Goal: Information Seeking & Learning: Learn about a topic

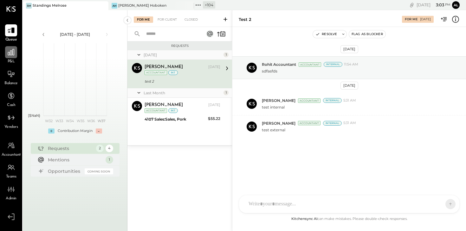
click at [14, 53] on icon at bounding box center [11, 52] width 6 height 6
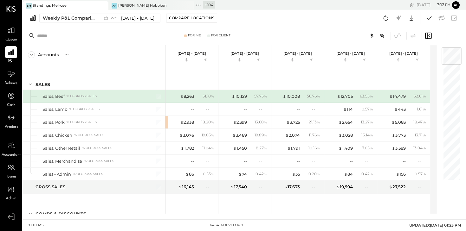
click at [452, 207] on div at bounding box center [447, 119] width 23 height 187
drag, startPoint x: 460, startPoint y: 229, endPoint x: 528, endPoint y: 269, distance: 78.7
click at [465, 231] on html "Queue P&L Balance Cash Vendors Accountant Teams Admin v 4.34.0-develop.9 SM Sta…" at bounding box center [233, 115] width 466 height 231
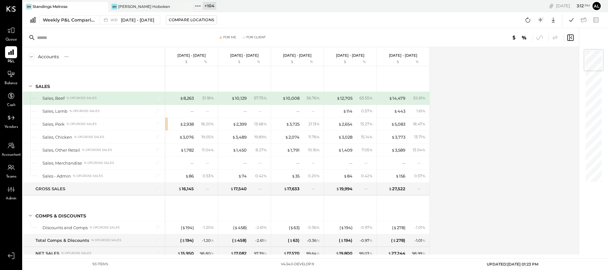
click at [283, 15] on div "Weekly P&L Comparison W31 [DATE] - [DATE] Compare Locations Google Sheets Excel" at bounding box center [315, 20] width 585 height 16
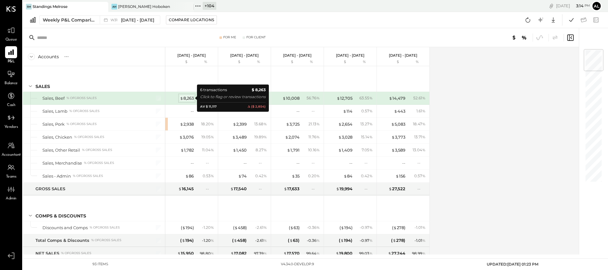
click at [182, 99] on span "$" at bounding box center [181, 98] width 3 height 5
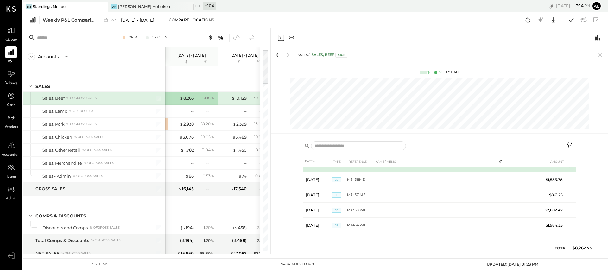
scroll to position [26, 0]
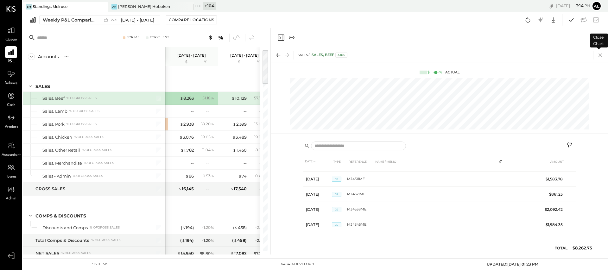
click at [465, 56] on icon at bounding box center [600, 55] width 9 height 9
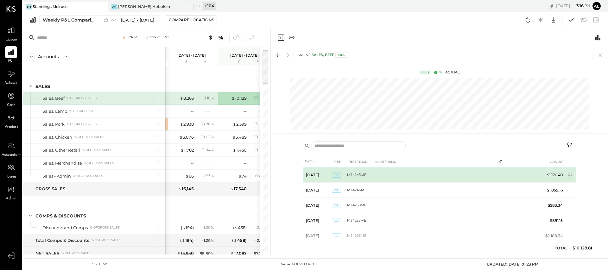
scroll to position [0, 32]
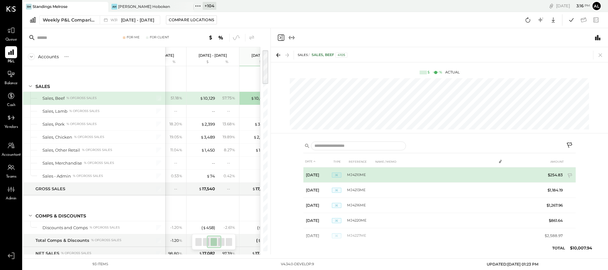
scroll to position [0, 85]
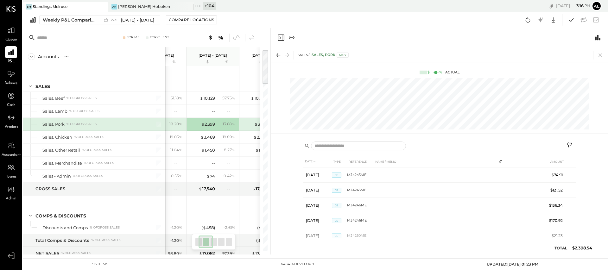
scroll to position [0, 85]
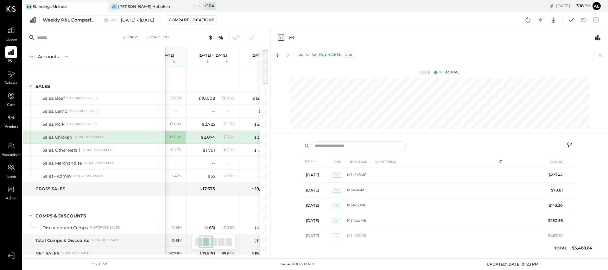
scroll to position [0, 32]
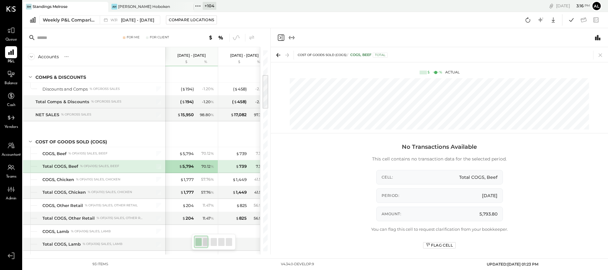
scroll to position [152, 0]
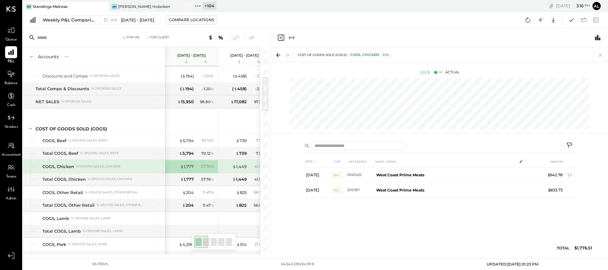
scroll to position [0, 32]
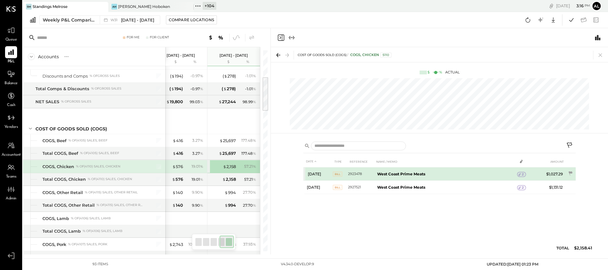
click at [465, 174] on icon at bounding box center [519, 174] width 2 height 3
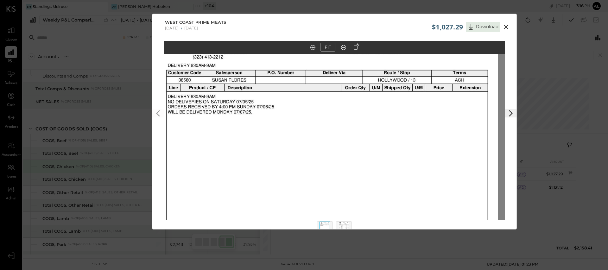
drag, startPoint x: 370, startPoint y: 127, endPoint x: 380, endPoint y: 257, distance: 129.6
click at [380, 231] on div "$1,027.29 Download West Coast Prime Meats [DATE] [DATE] FIT" at bounding box center [304, 135] width 608 height 270
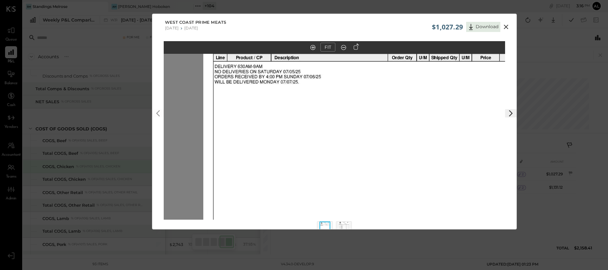
click at [410, 184] on img at bounding box center [373, 179] width 341 height 442
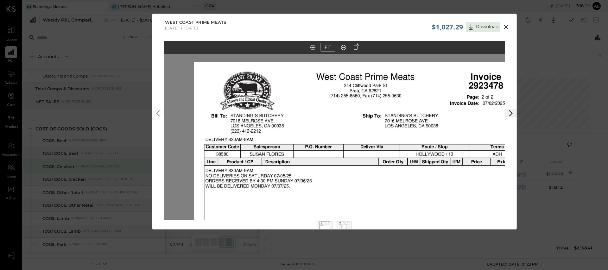
drag, startPoint x: 364, startPoint y: 91, endPoint x: 354, endPoint y: 195, distance: 104.9
click at [465, 28] on icon at bounding box center [506, 27] width 8 height 8
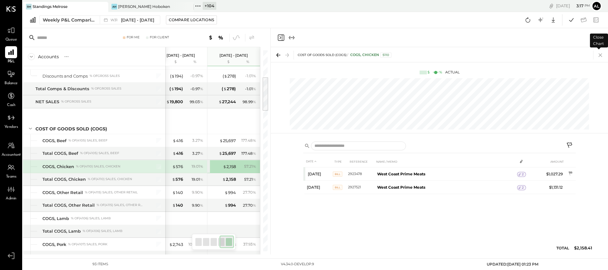
click at [465, 55] on icon at bounding box center [600, 55] width 3 height 3
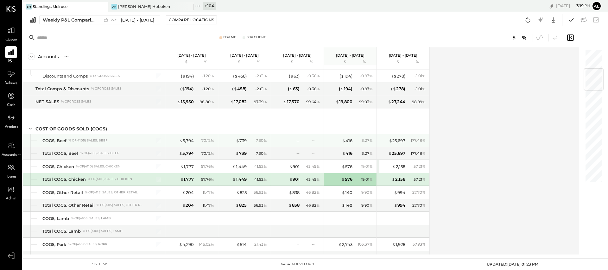
scroll to position [165, 0]
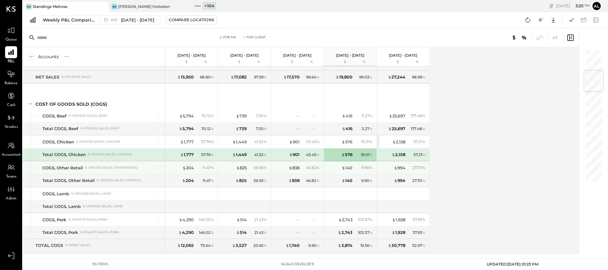
scroll to position [177, 0]
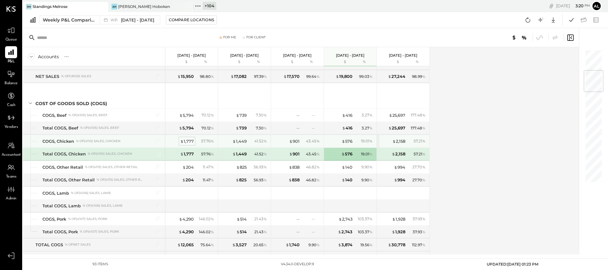
click at [192, 141] on div "$ 1,777" at bounding box center [187, 141] width 14 height 6
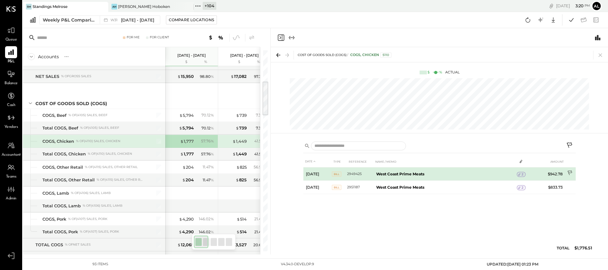
click at [465, 173] on icon at bounding box center [570, 173] width 6 height 6
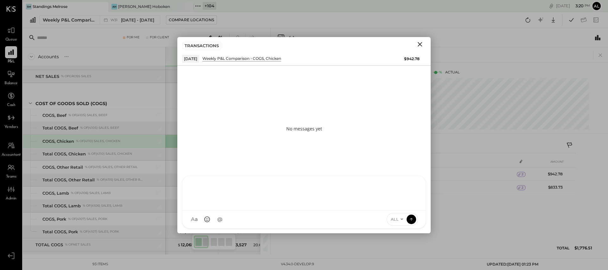
click at [247, 219] on div "AT [PERSON_NAME] Test AR [PERSON_NAME] AL [PERSON_NAME] S Santa JP [PERSON_NAME…" at bounding box center [304, 202] width 244 height 53
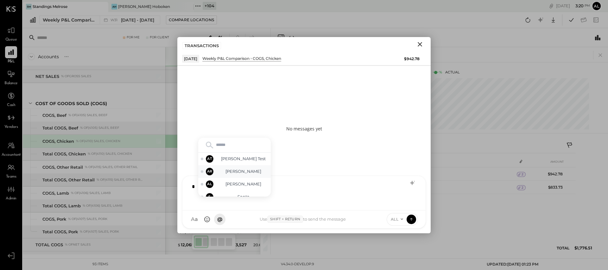
click at [248, 173] on span "[PERSON_NAME]" at bounding box center [244, 171] width 50 height 6
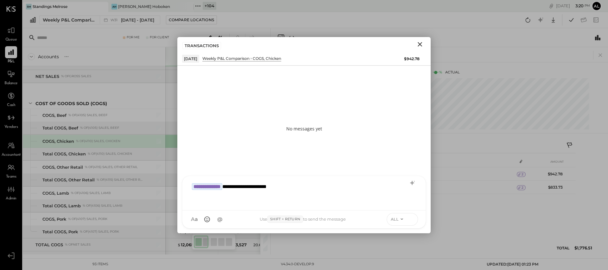
click at [410, 219] on icon at bounding box center [412, 219] width 6 height 6
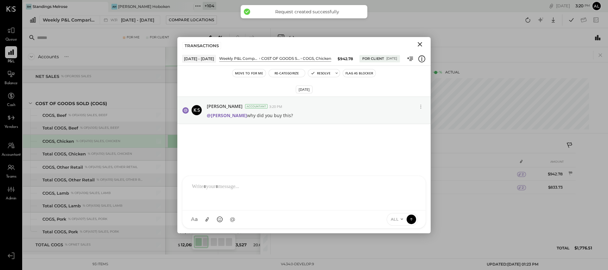
click at [421, 45] on icon "Close" at bounding box center [420, 44] width 4 height 4
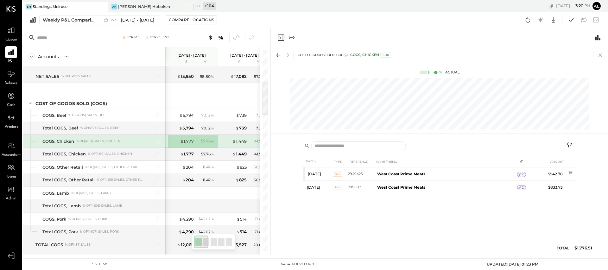
click at [465, 55] on icon at bounding box center [600, 55] width 9 height 9
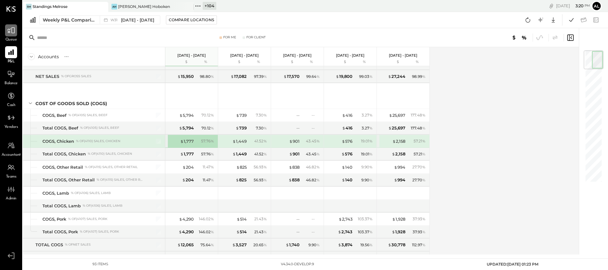
click at [12, 34] on icon at bounding box center [11, 30] width 8 height 8
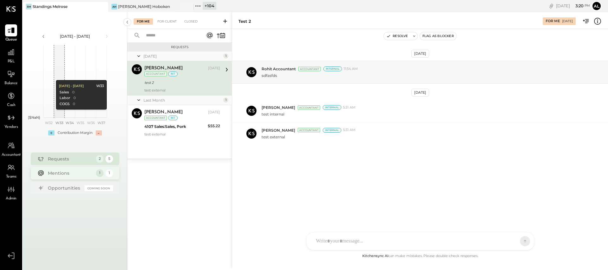
click at [70, 173] on div "Mentions" at bounding box center [70, 173] width 45 height 6
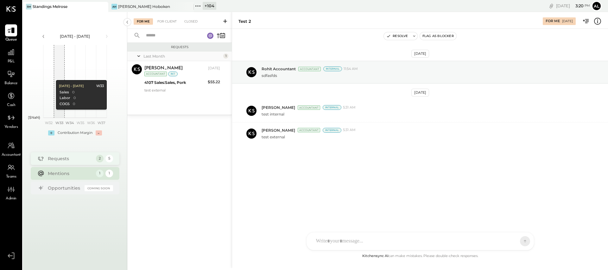
click at [71, 161] on div "Requests" at bounding box center [70, 159] width 45 height 6
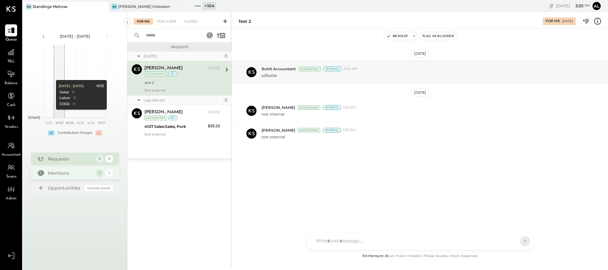
click at [67, 170] on div "Mentions" at bounding box center [70, 173] width 45 height 6
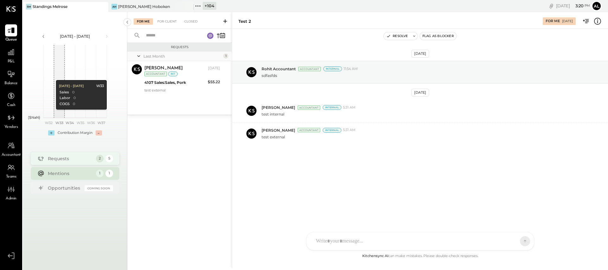
click at [68, 162] on div "Requests" at bounding box center [70, 159] width 45 height 6
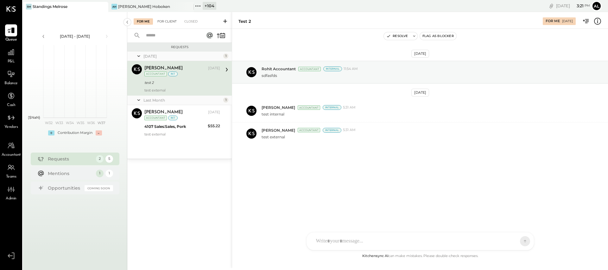
click at [171, 23] on div "For Client" at bounding box center [167, 21] width 26 height 6
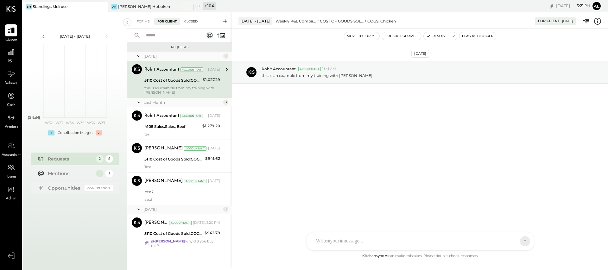
click at [193, 23] on div "Closed" at bounding box center [191, 21] width 20 height 6
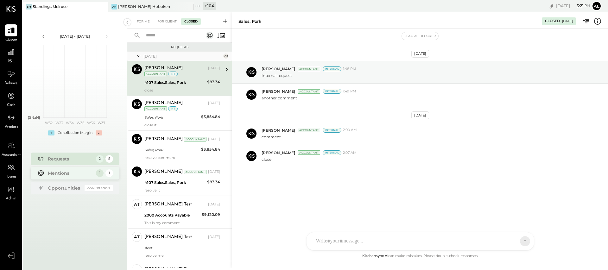
click at [64, 169] on div "Mentions 1 1" at bounding box center [75, 173] width 89 height 13
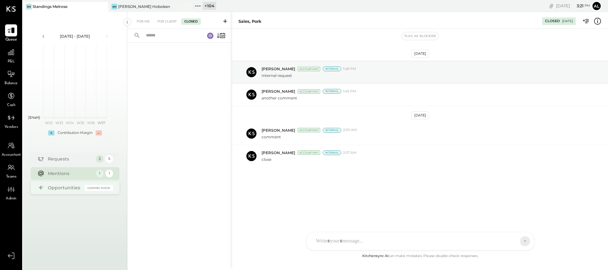
click at [64, 187] on div "Opportunities" at bounding box center [65, 188] width 34 height 6
click at [10, 55] on icon at bounding box center [11, 52] width 6 height 6
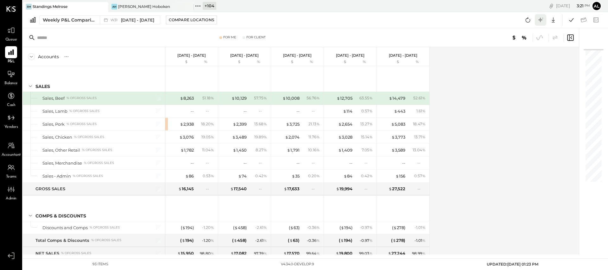
click at [465, 20] on icon at bounding box center [540, 19] width 5 height 5
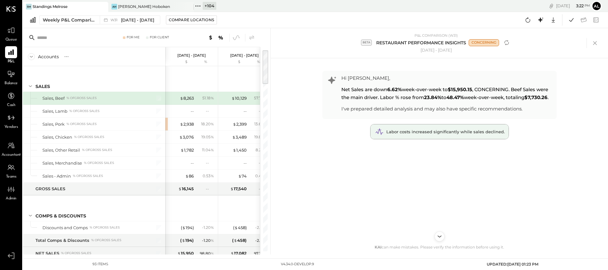
click at [465, 134] on span "Labor costs increased significantly while sales declined." at bounding box center [445, 131] width 118 height 5
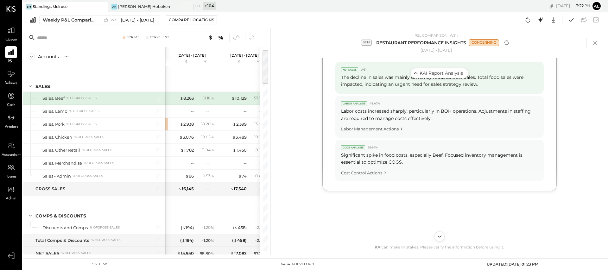
scroll to position [310, 0]
click at [15, 32] on div at bounding box center [11, 30] width 12 height 12
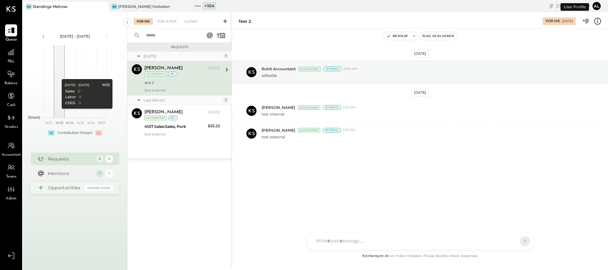
click at [65, 188] on div "Opportunities" at bounding box center [65, 188] width 34 height 6
click at [66, 172] on div "Mentions" at bounding box center [70, 173] width 45 height 6
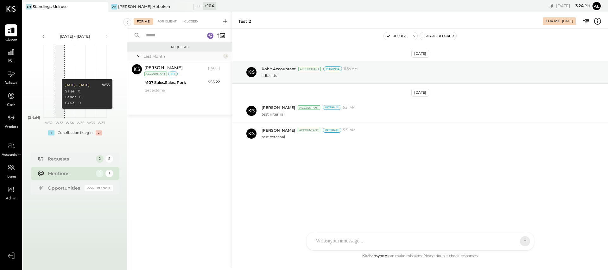
click at [385, 231] on div "AT [PERSON_NAME] Test AR [PERSON_NAME] AL [PERSON_NAME] S Santa JP [PERSON_NAME…" at bounding box center [420, 241] width 228 height 18
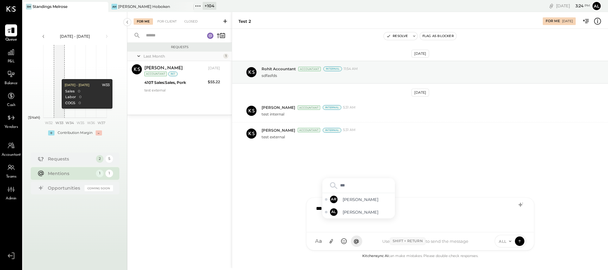
type input "****"
click at [354, 197] on span "[PERSON_NAME]" at bounding box center [368, 200] width 50 height 6
click at [465, 231] on icon at bounding box center [520, 241] width 6 height 6
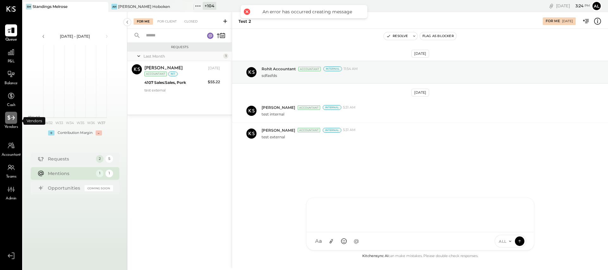
click at [14, 115] on icon at bounding box center [11, 118] width 8 height 8
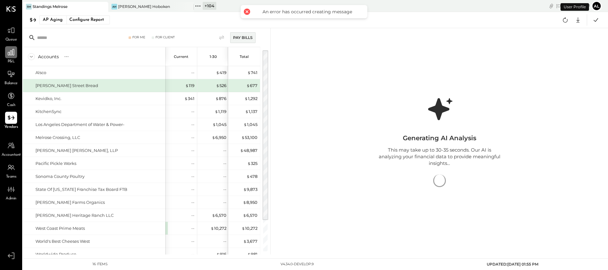
click at [11, 51] on icon at bounding box center [11, 52] width 6 height 6
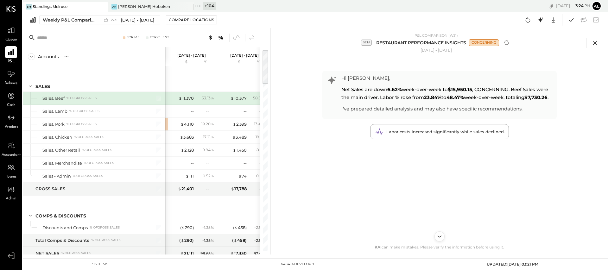
click at [465, 41] on icon at bounding box center [595, 43] width 10 height 10
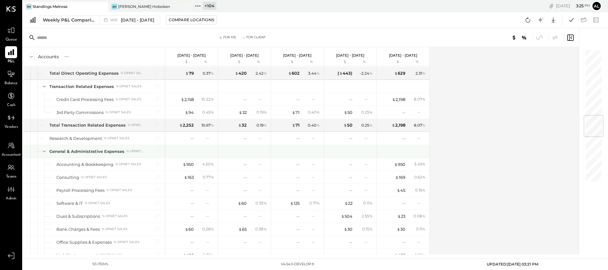
scroll to position [560, 0]
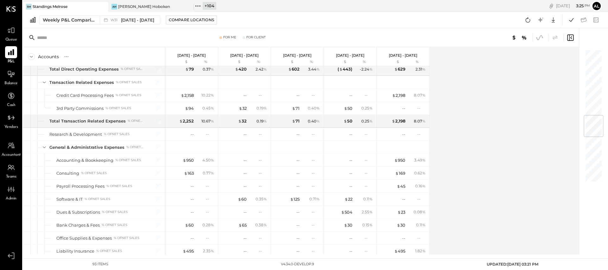
click at [465, 36] on icon at bounding box center [540, 37] width 6 height 5
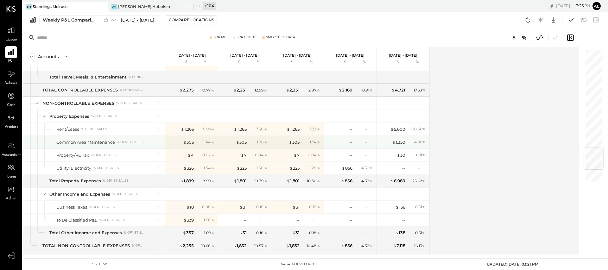
scroll to position [838, 0]
click at [465, 41] on icon at bounding box center [555, 38] width 8 height 8
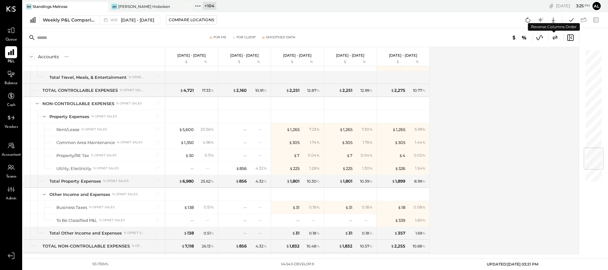
click at [465, 40] on icon at bounding box center [555, 38] width 8 height 8
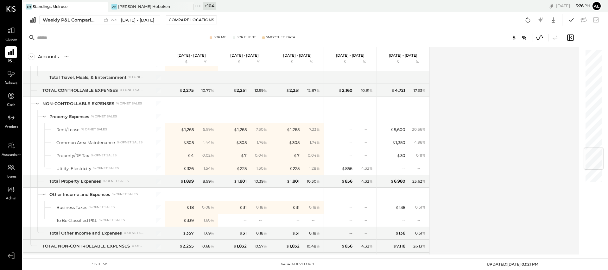
click at [465, 37] on icon at bounding box center [571, 37] width 2 height 3
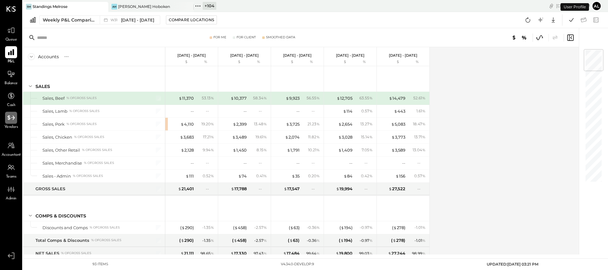
click at [8, 121] on icon at bounding box center [11, 118] width 8 height 8
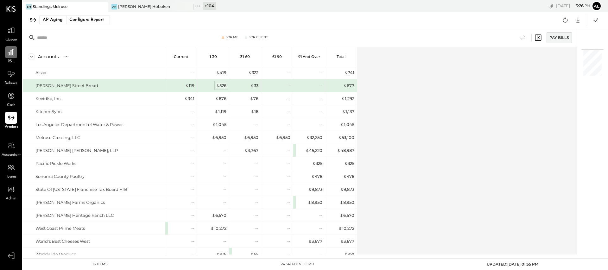
click at [220, 86] on div "$ 526" at bounding box center [221, 86] width 10 height 6
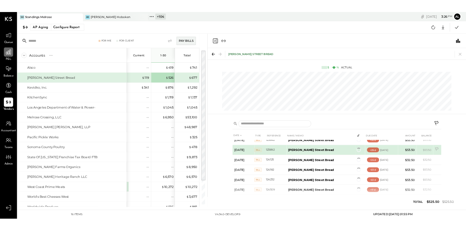
scroll to position [7, 0]
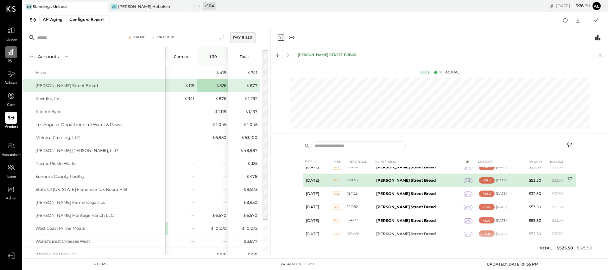
click at [465, 181] on icon at bounding box center [570, 180] width 6 height 6
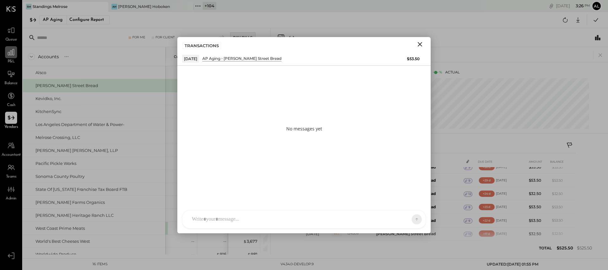
click at [421, 43] on icon "Close" at bounding box center [420, 44] width 4 height 4
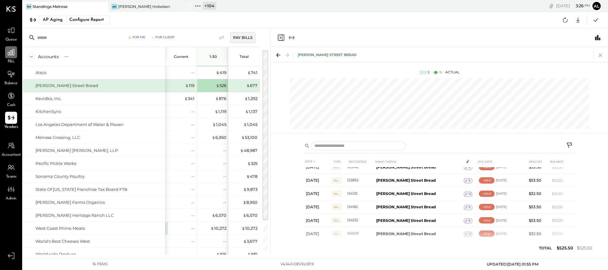
click at [465, 54] on icon at bounding box center [600, 55] width 9 height 9
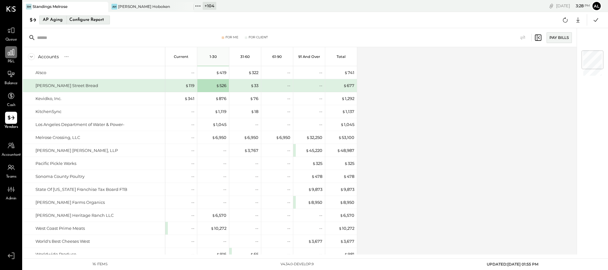
click at [56, 18] on div "AP Aging" at bounding box center [53, 20] width 20 height 10
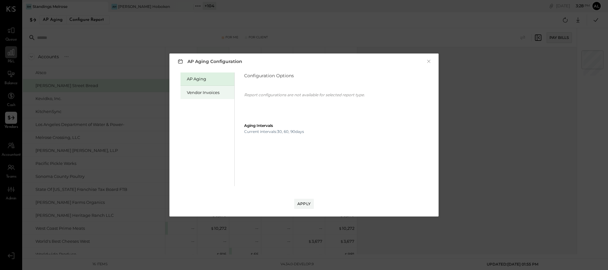
click at [198, 92] on div "Vendor Invoices" at bounding box center [209, 93] width 44 height 6
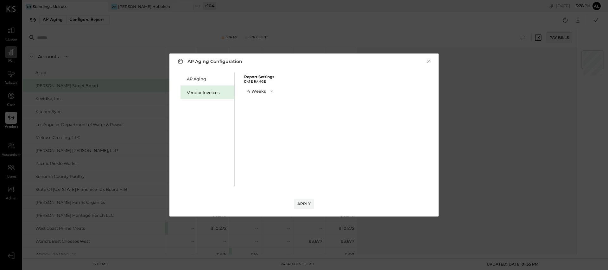
click at [249, 87] on button "4 Weeks" at bounding box center [260, 91] width 33 height 12
click at [255, 105] on div "8 Weeks" at bounding box center [261, 102] width 33 height 11
click at [301, 203] on div "Apply" at bounding box center [303, 203] width 13 height 5
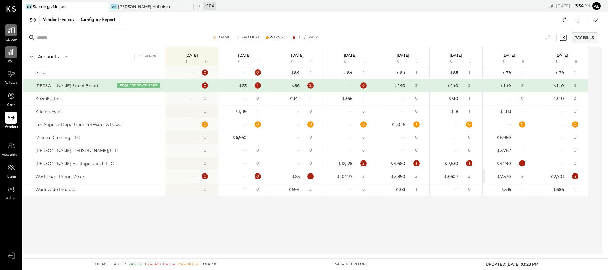
click at [10, 33] on icon at bounding box center [11, 30] width 8 height 8
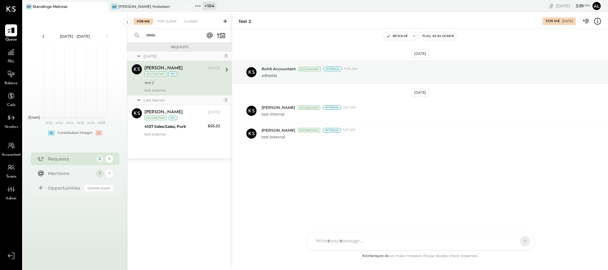
click at [45, 38] on icon at bounding box center [43, 36] width 7 height 7
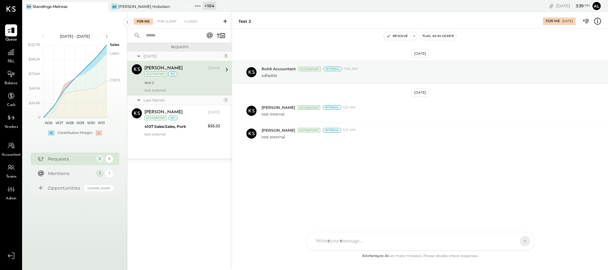
click at [45, 38] on icon at bounding box center [43, 36] width 7 height 7
click at [45, 36] on icon at bounding box center [43, 36] width 7 height 7
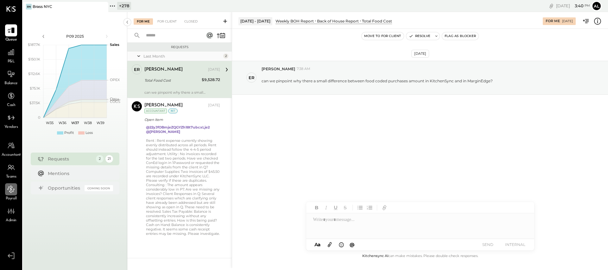
click at [12, 188] on icon at bounding box center [11, 189] width 8 height 8
